Goal: Navigation & Orientation: Find specific page/section

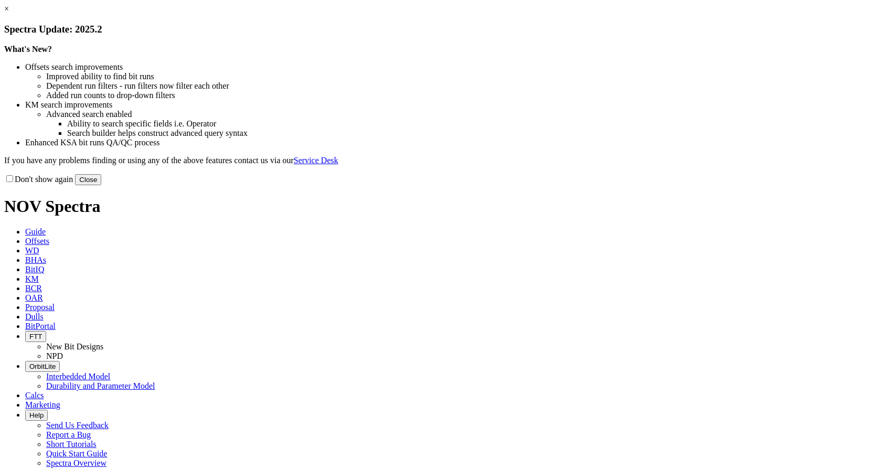
click at [101, 185] on button "Close" at bounding box center [88, 179] width 26 height 11
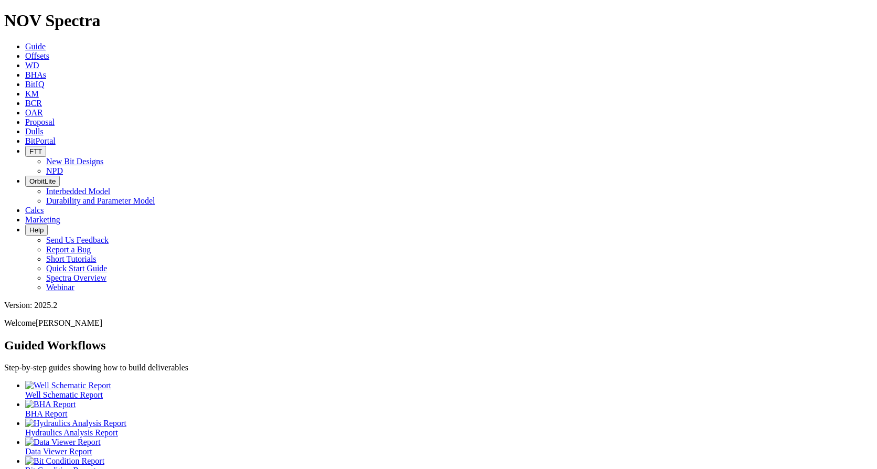
click at [56, 136] on span "BitPortal" at bounding box center [40, 140] width 30 height 9
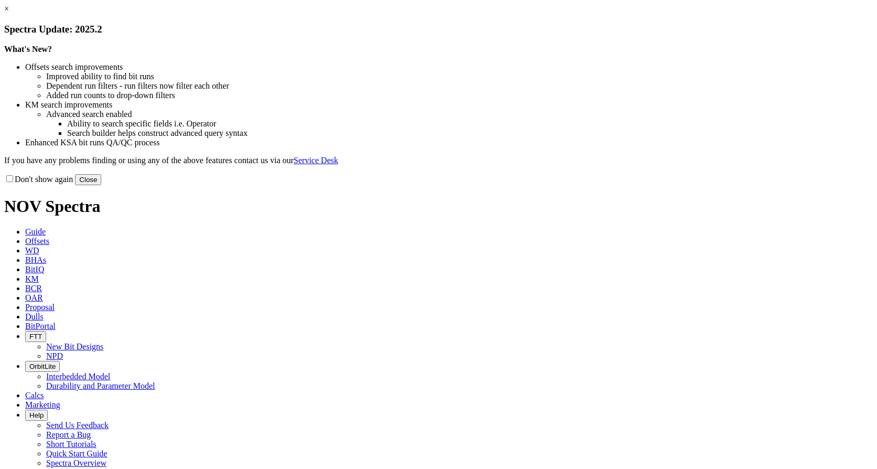
click at [101, 185] on button "Close" at bounding box center [88, 179] width 26 height 11
